Goal: Transaction & Acquisition: Purchase product/service

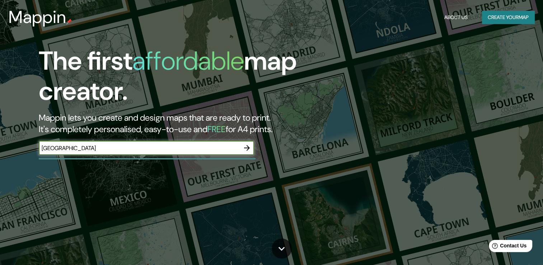
type input "[GEOGRAPHIC_DATA]"
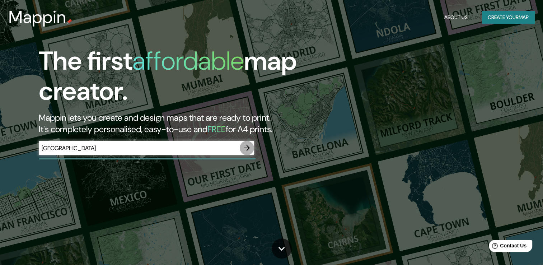
click at [246, 148] on icon "button" at bounding box center [247, 148] width 6 height 6
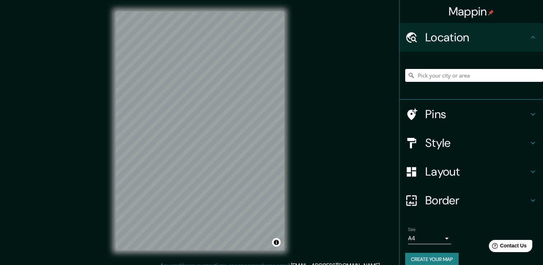
click at [445, 77] on input "Pick your city or area" at bounding box center [474, 75] width 138 height 13
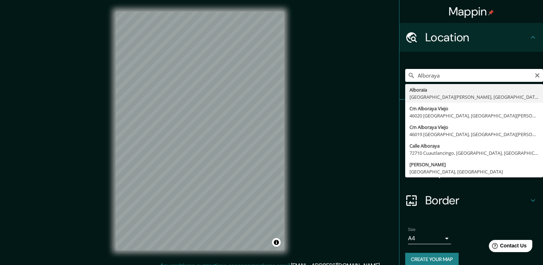
type input "[GEOGRAPHIC_DATA], [GEOGRAPHIC_DATA][PERSON_NAME], [GEOGRAPHIC_DATA]"
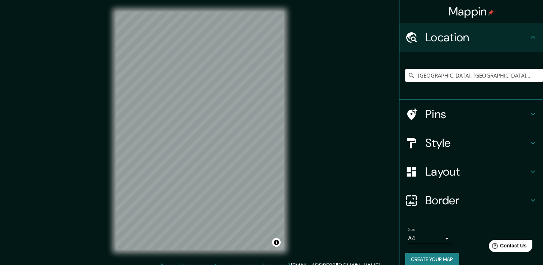
click at [529, 140] on icon at bounding box center [533, 143] width 9 height 9
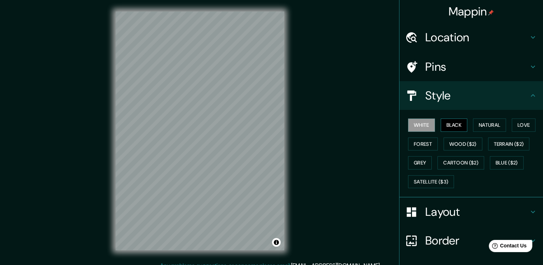
click at [450, 126] on button "Black" at bounding box center [454, 124] width 27 height 13
click at [485, 124] on button "Natural" at bounding box center [489, 124] width 33 height 13
click at [415, 127] on button "White" at bounding box center [421, 124] width 27 height 13
click at [514, 124] on button "Love" at bounding box center [524, 124] width 24 height 13
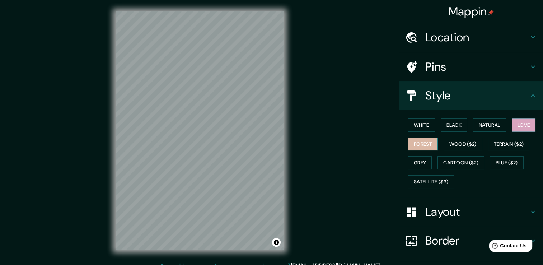
click at [422, 142] on button "Forest" at bounding box center [423, 143] width 30 height 13
click at [450, 143] on button "Wood ($2)" at bounding box center [463, 143] width 39 height 13
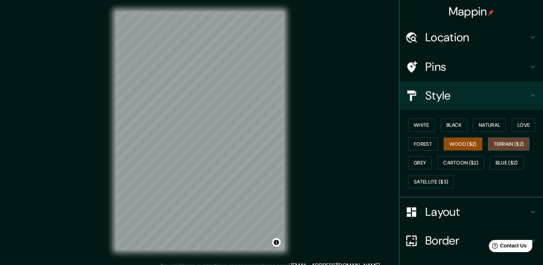
click at [508, 142] on button "Terrain ($2)" at bounding box center [509, 143] width 42 height 13
click at [416, 167] on button "Grey" at bounding box center [420, 162] width 24 height 13
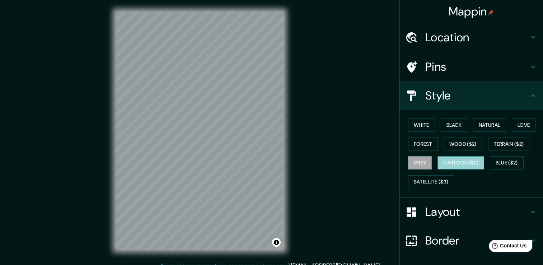
click at [454, 164] on button "Cartoon ($2)" at bounding box center [461, 162] width 47 height 13
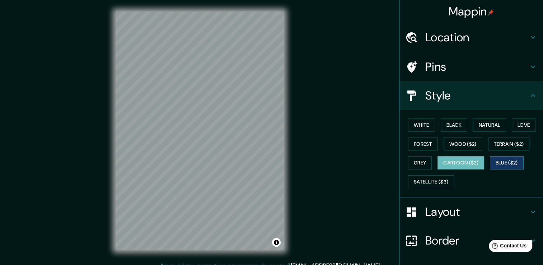
click at [509, 162] on button "Blue ($2)" at bounding box center [507, 162] width 34 height 13
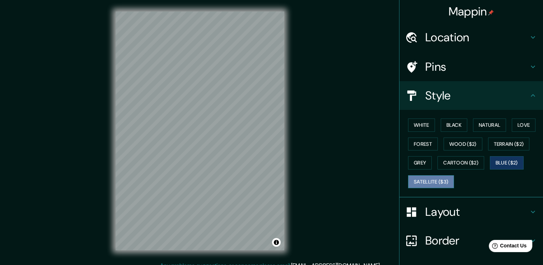
click at [432, 183] on button "Satellite ($3)" at bounding box center [431, 181] width 46 height 13
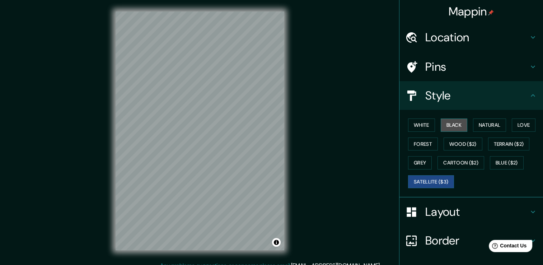
click at [455, 121] on button "Black" at bounding box center [454, 124] width 27 height 13
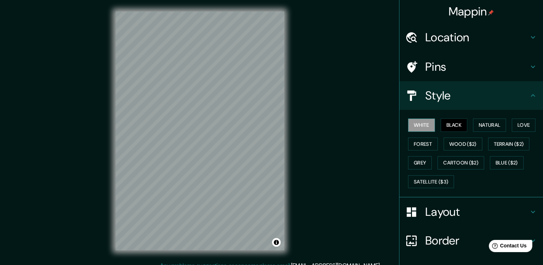
click at [416, 128] on button "White" at bounding box center [421, 124] width 27 height 13
click at [484, 124] on button "Natural" at bounding box center [489, 124] width 33 height 13
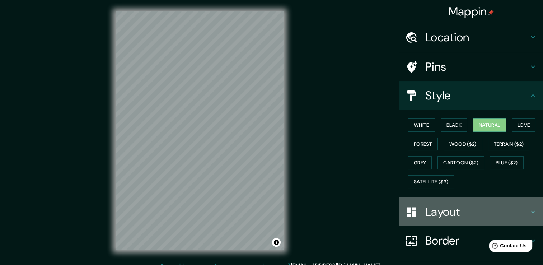
click at [447, 210] on h4 "Layout" at bounding box center [476, 212] width 103 height 14
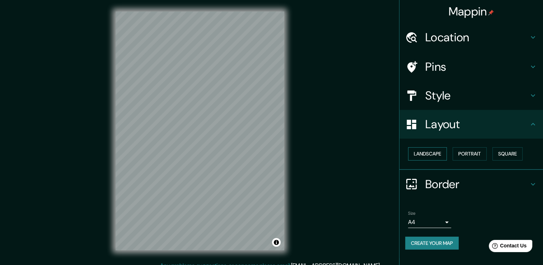
click at [426, 149] on button "Landscape" at bounding box center [427, 153] width 39 height 13
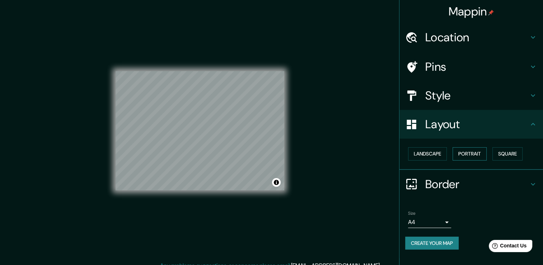
click at [475, 155] on button "Portrait" at bounding box center [470, 153] width 34 height 13
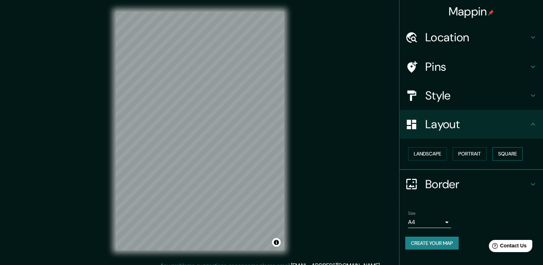
click at [503, 153] on button "Square" at bounding box center [508, 153] width 30 height 13
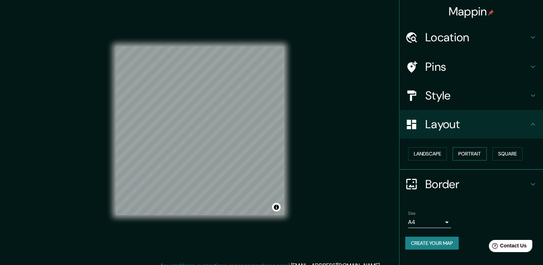
click at [473, 152] on button "Portrait" at bounding box center [470, 153] width 34 height 13
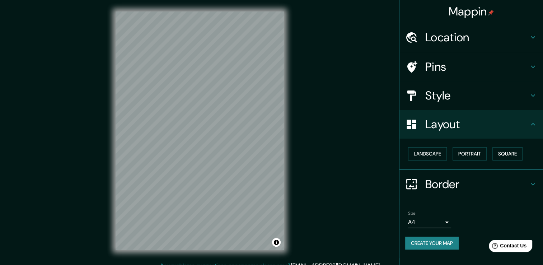
click at [483, 181] on h4 "Border" at bounding box center [476, 184] width 103 height 14
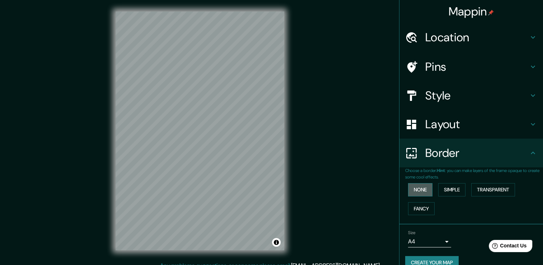
click at [421, 189] on button "None" at bounding box center [420, 189] width 24 height 13
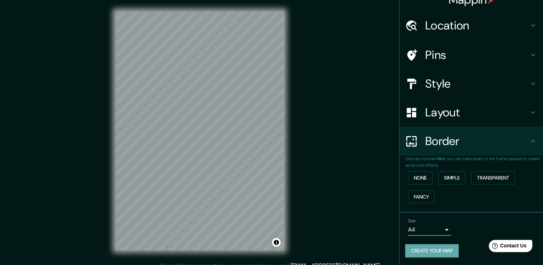
click at [433, 249] on button "Create your map" at bounding box center [431, 250] width 53 height 13
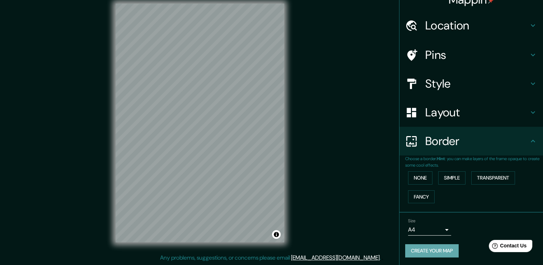
click at [423, 251] on button "Create your map" at bounding box center [431, 250] width 53 height 13
click at [529, 139] on icon at bounding box center [533, 141] width 9 height 9
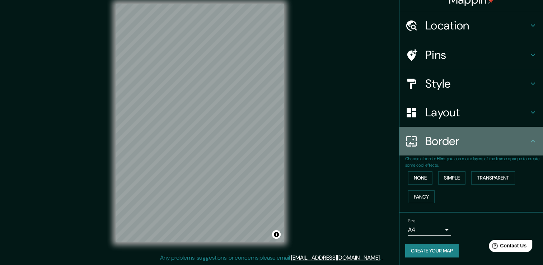
click at [529, 140] on icon at bounding box center [533, 141] width 9 height 9
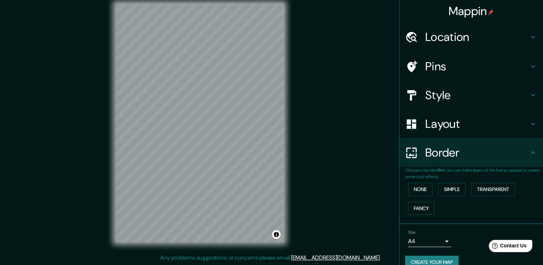
scroll to position [0, 0]
drag, startPoint x: 358, startPoint y: 88, endPoint x: 372, endPoint y: 117, distance: 32.1
click at [358, 88] on div "Mappin Location [GEOGRAPHIC_DATA], [GEOGRAPHIC_DATA][PERSON_NAME], [GEOGRAPHIC_…" at bounding box center [271, 128] width 543 height 273
click at [426, 258] on button "Create your map" at bounding box center [431, 262] width 53 height 13
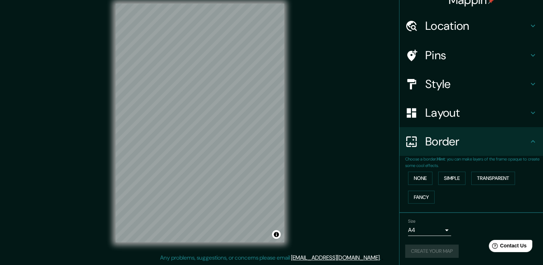
scroll to position [12, 0]
click at [435, 248] on div "Create your map" at bounding box center [471, 250] width 132 height 13
